Goal: Task Accomplishment & Management: Manage account settings

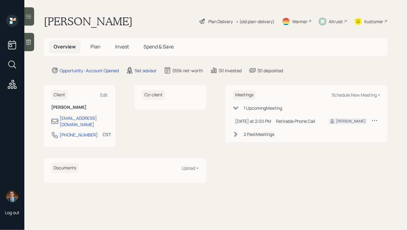
click at [141, 71] on div "Set advisor" at bounding box center [146, 70] width 22 height 6
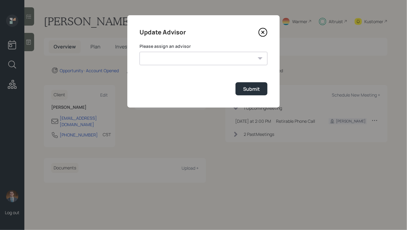
click at [191, 61] on select "[PERSON_NAME] [PERSON_NAME] [PERSON_NAME] End [PERSON_NAME] [PERSON_NAME] [PERS…" at bounding box center [204, 58] width 128 height 13
click at [263, 33] on icon at bounding box center [263, 32] width 9 height 9
